Goal: Participate in discussion

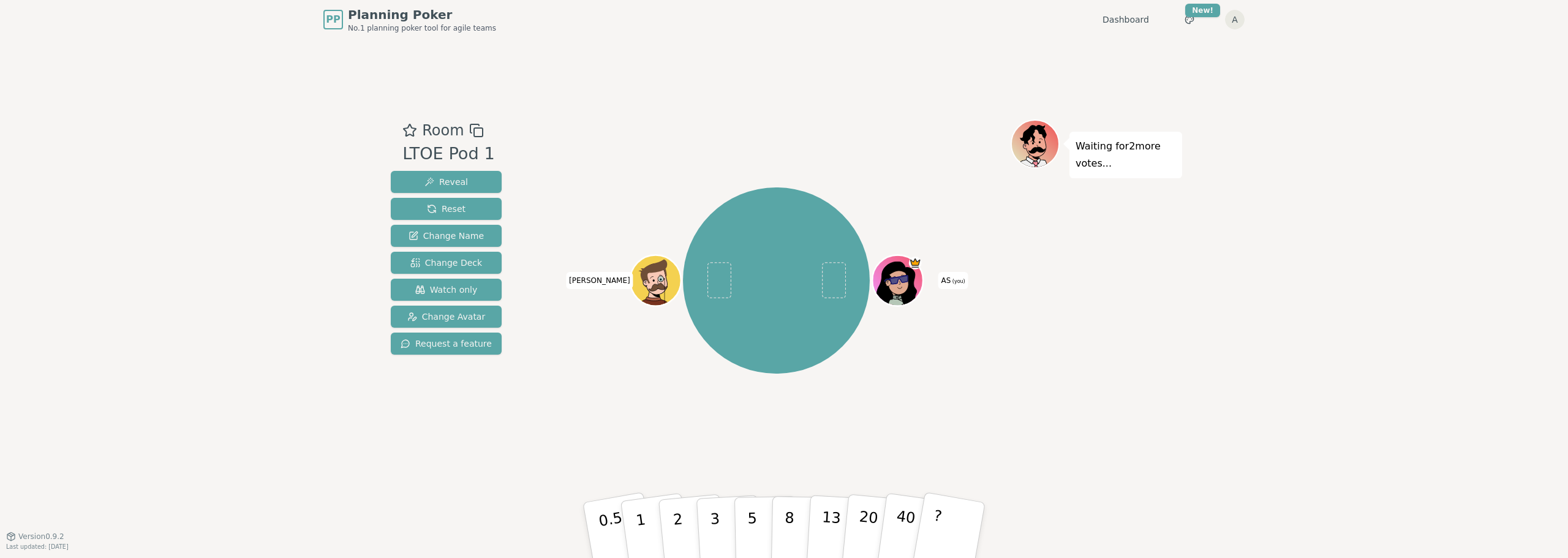
click at [908, 274] on icon at bounding box center [896, 279] width 24 height 10
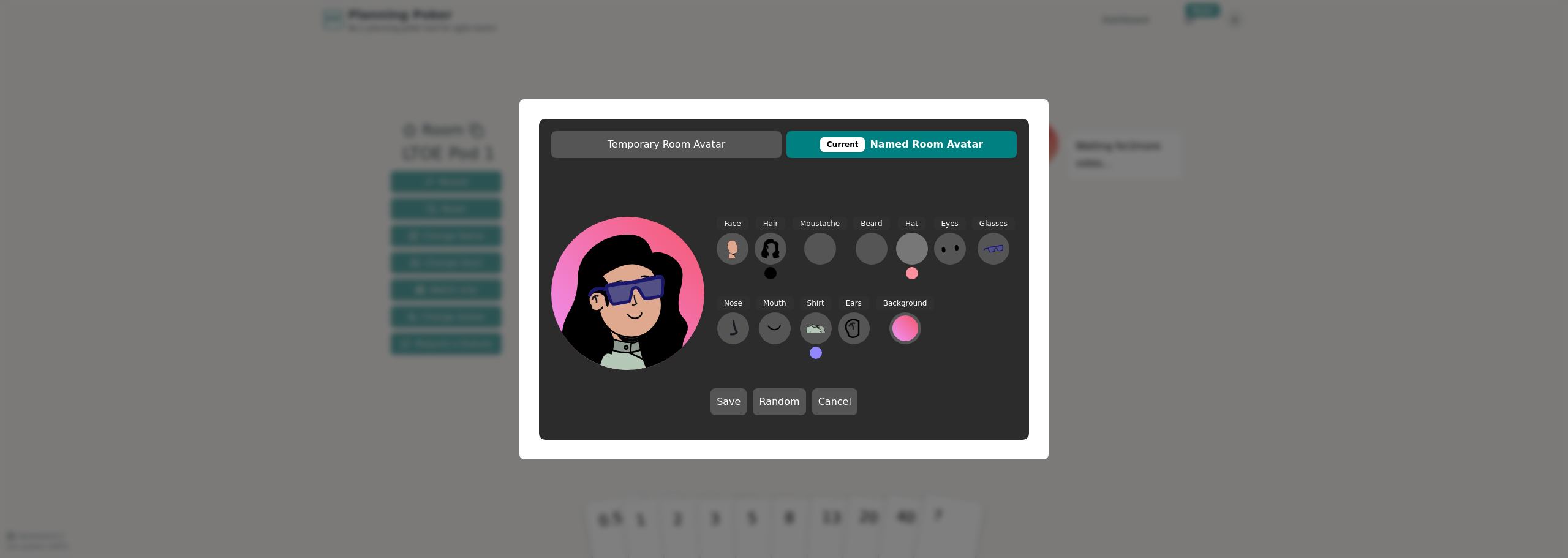
click at [904, 257] on div at bounding box center [912, 248] width 20 height 20
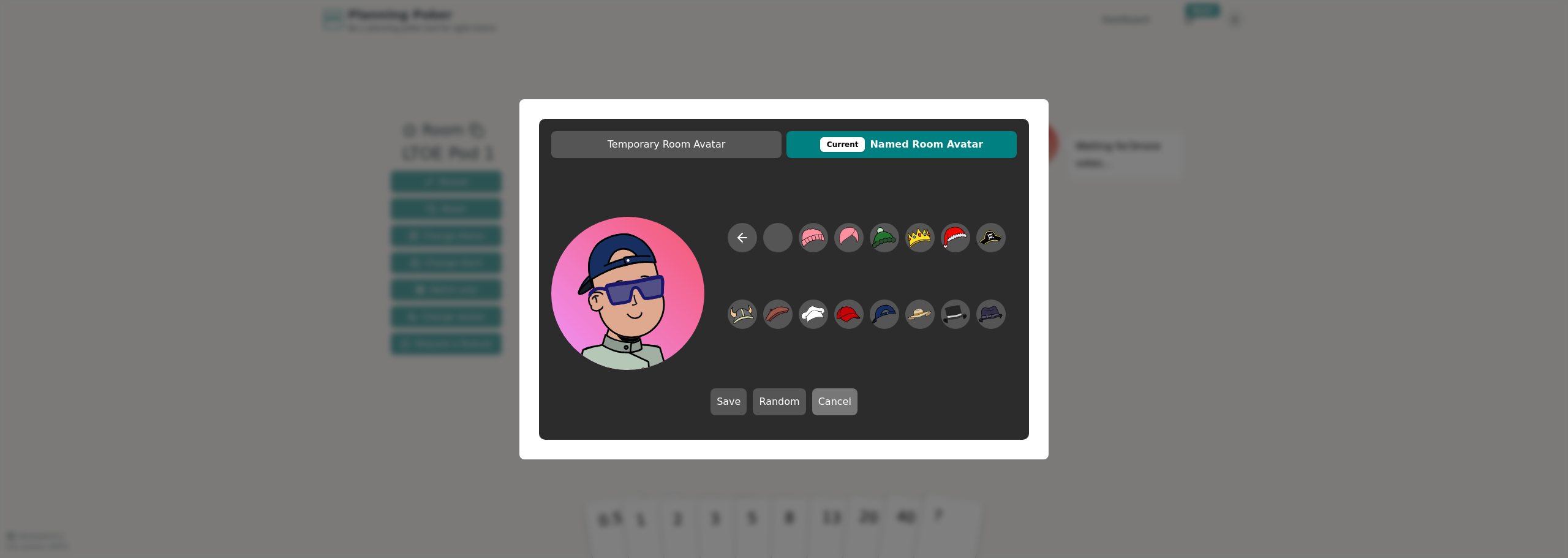
click at [829, 397] on button "Cancel" at bounding box center [835, 401] width 45 height 27
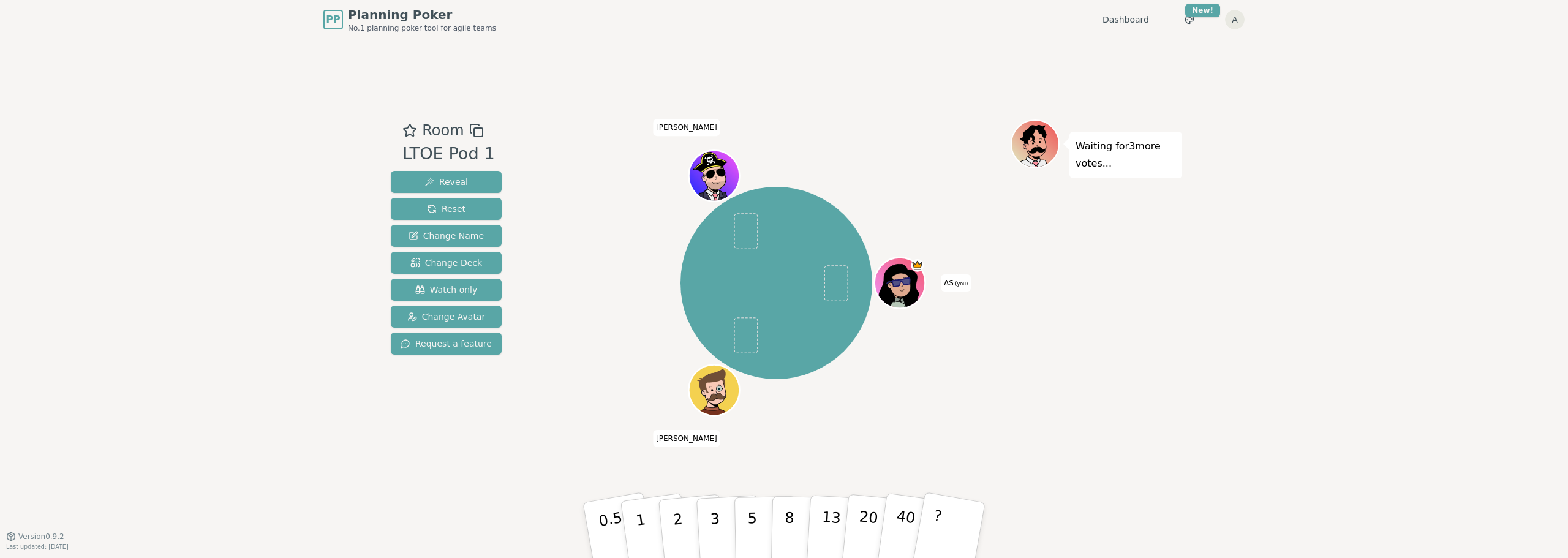
click at [910, 267] on icon at bounding box center [899, 286] width 48 height 45
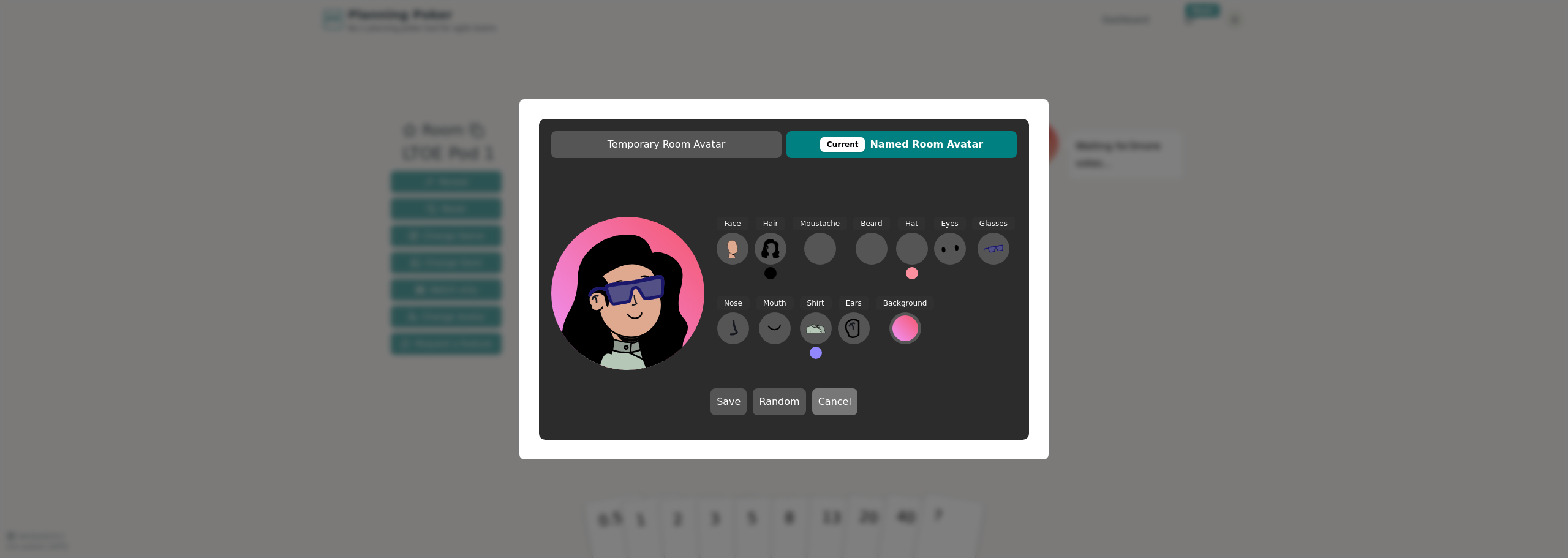
click at [829, 410] on button "Cancel" at bounding box center [835, 401] width 45 height 27
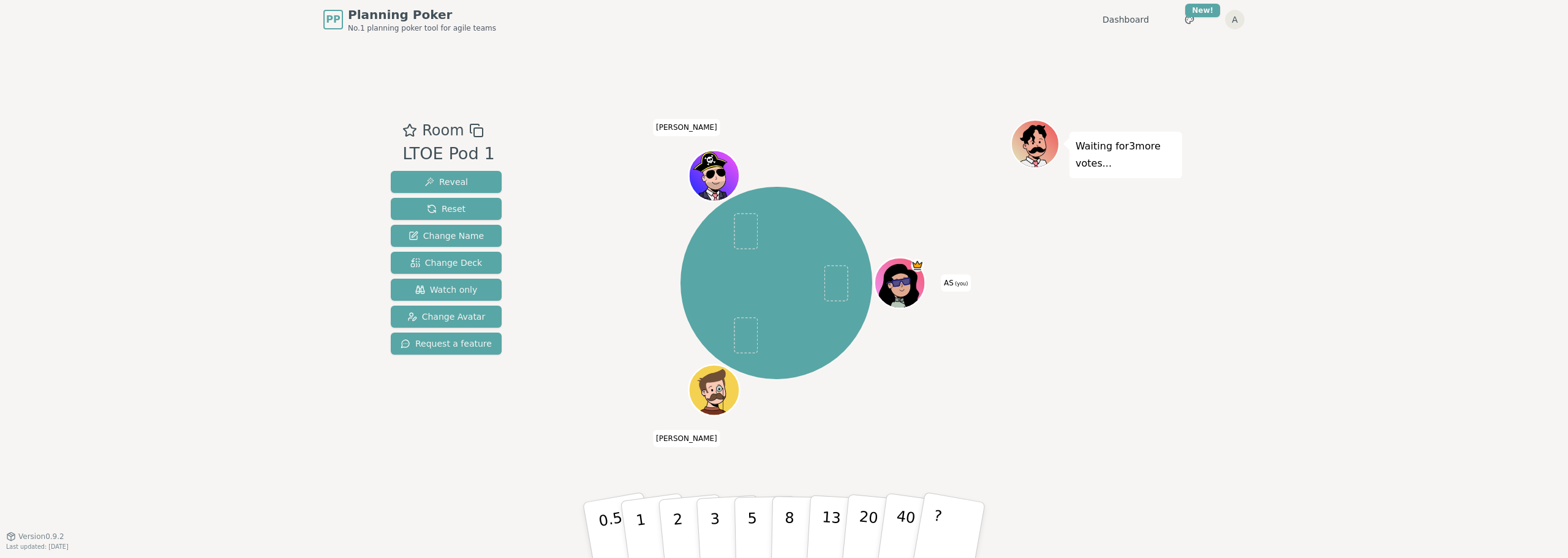
click at [914, 270] on icon at bounding box center [918, 266] width 11 height 13
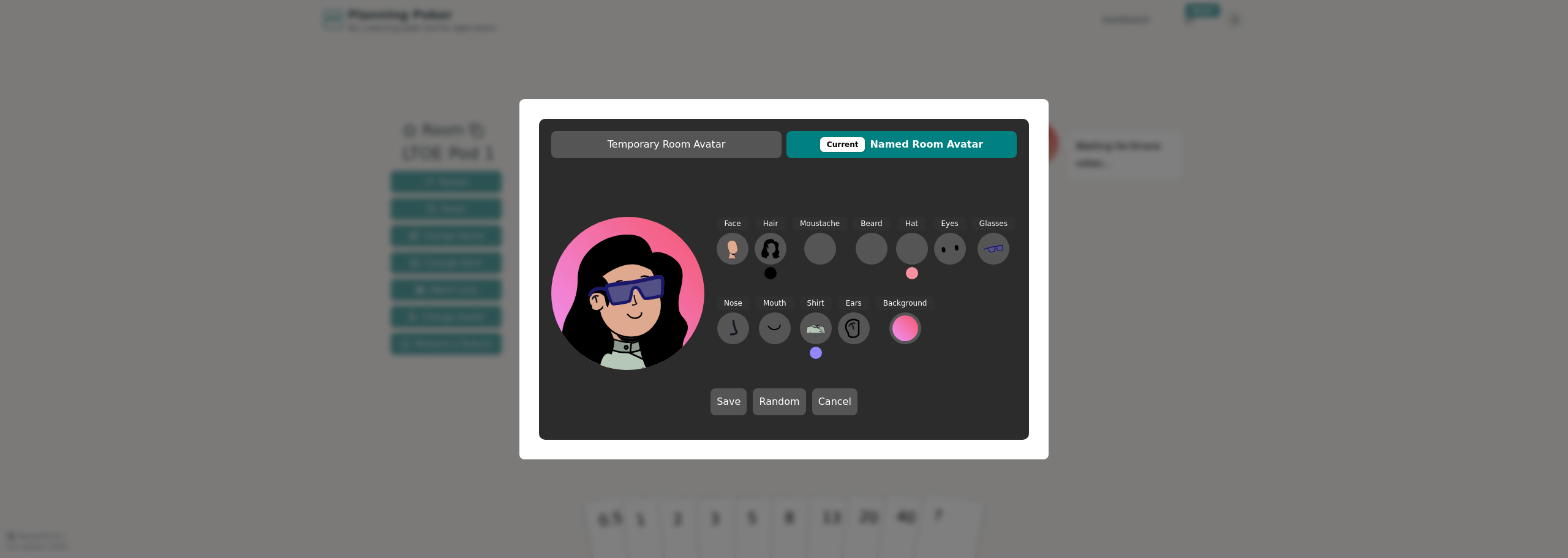
click at [838, 402] on button "Cancel" at bounding box center [835, 401] width 45 height 27
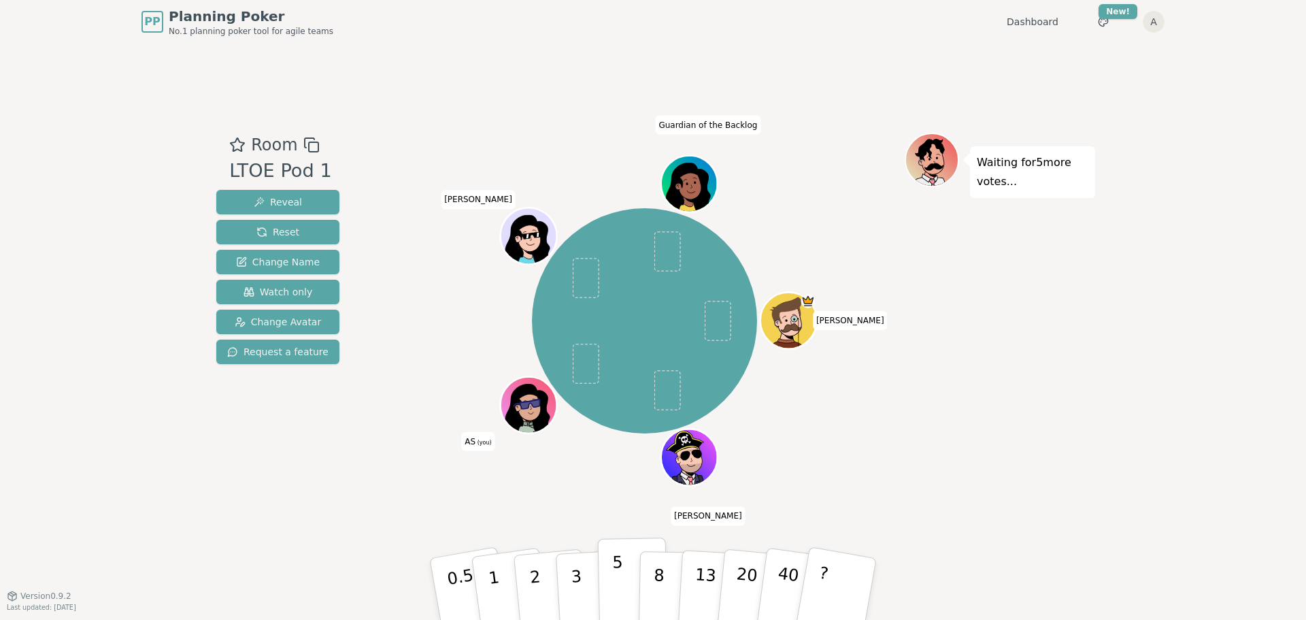
click at [617, 597] on p "5" at bounding box center [618, 588] width 12 height 73
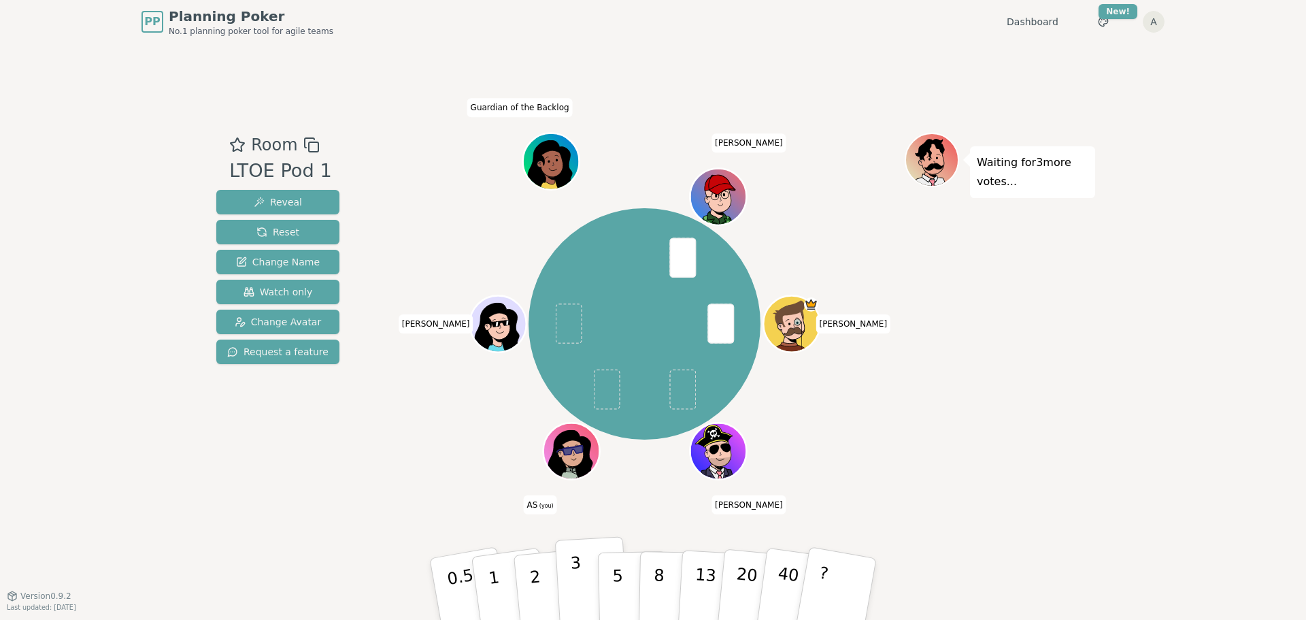
click at [575, 593] on p "3" at bounding box center [577, 590] width 15 height 74
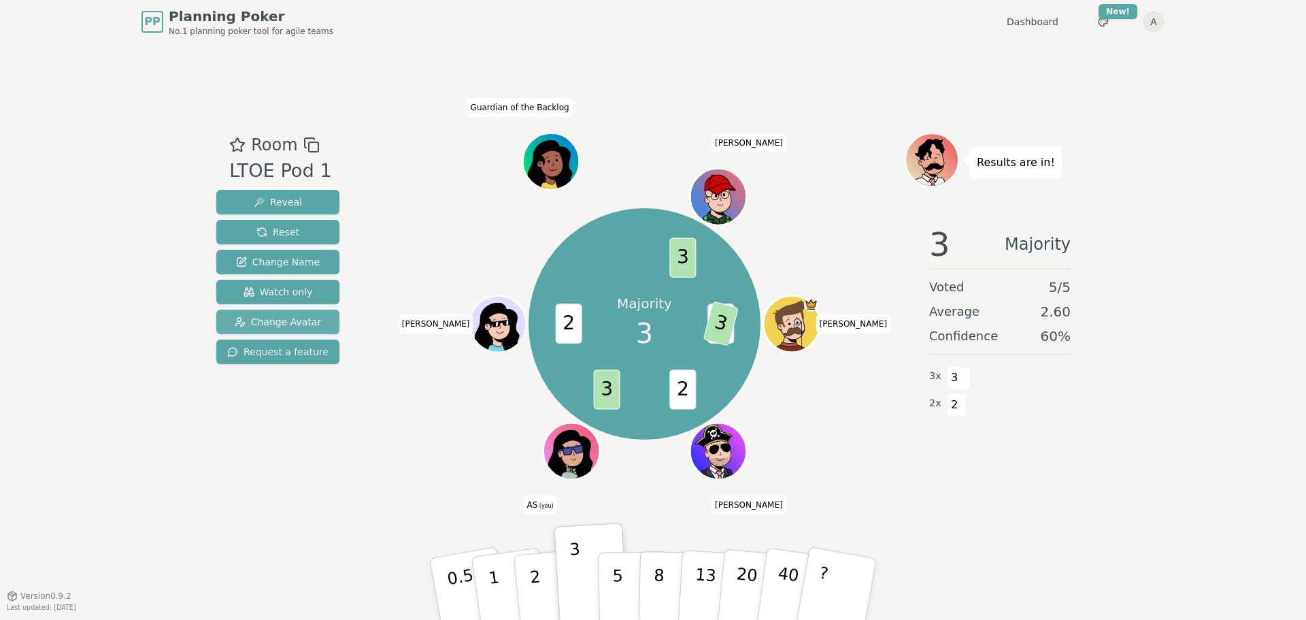
click at [310, 325] on span "Change Avatar" at bounding box center [278, 322] width 87 height 14
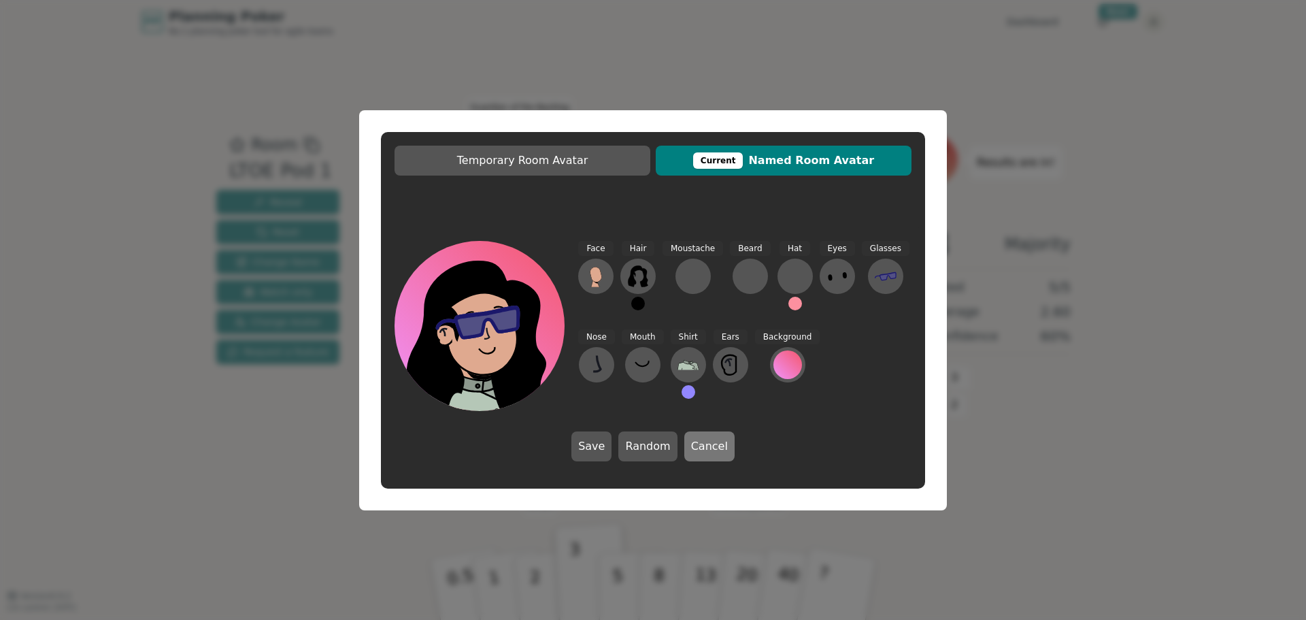
click at [718, 450] on button "Cancel" at bounding box center [709, 446] width 50 height 30
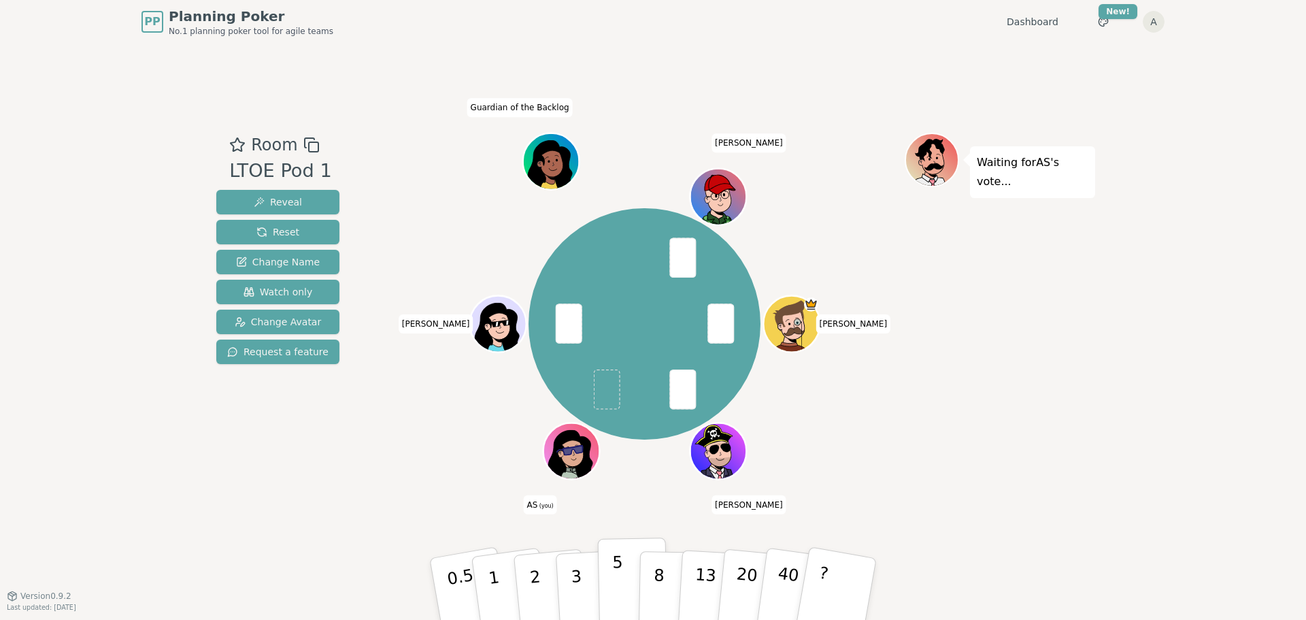
click at [610, 577] on button "5" at bounding box center [633, 588] width 70 height 103
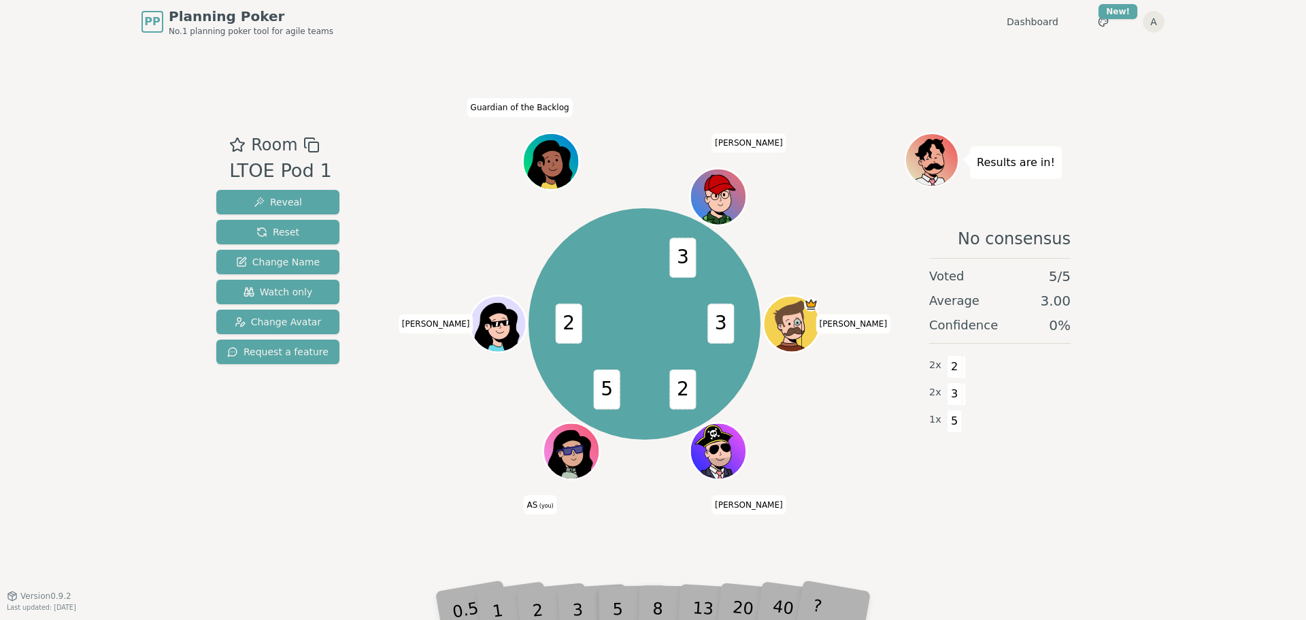
click at [581, 608] on div "3" at bounding box center [592, 589] width 44 height 50
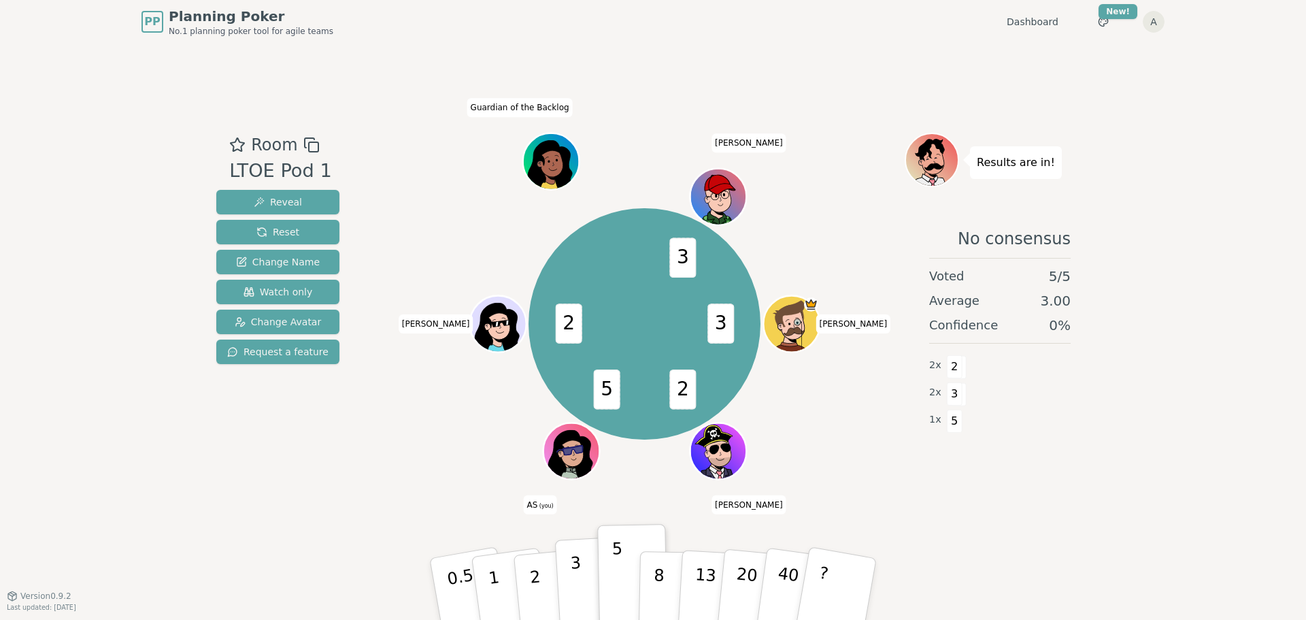
click at [583, 588] on button "3" at bounding box center [592, 589] width 74 height 106
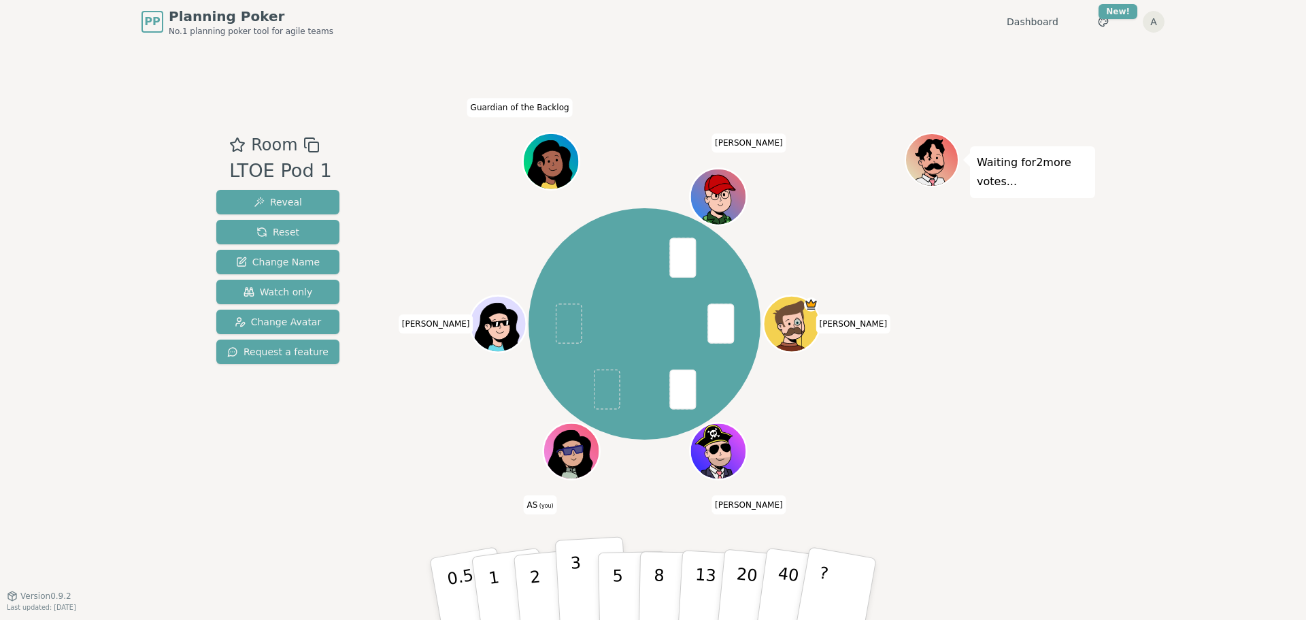
click at [569, 592] on button "3" at bounding box center [592, 589] width 74 height 106
click at [530, 594] on button "2" at bounding box center [551, 589] width 78 height 108
click at [574, 585] on p "3" at bounding box center [577, 590] width 15 height 74
